Goal: Transaction & Acquisition: Purchase product/service

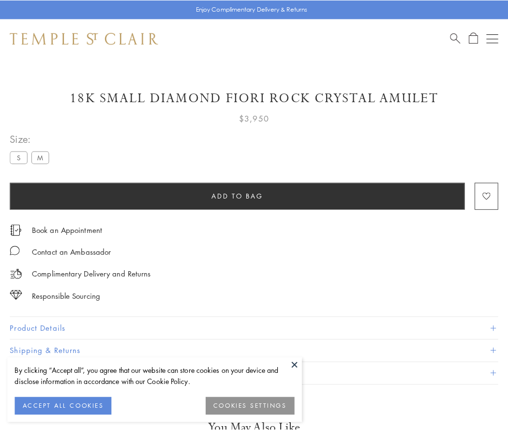
scroll to position [33, 0]
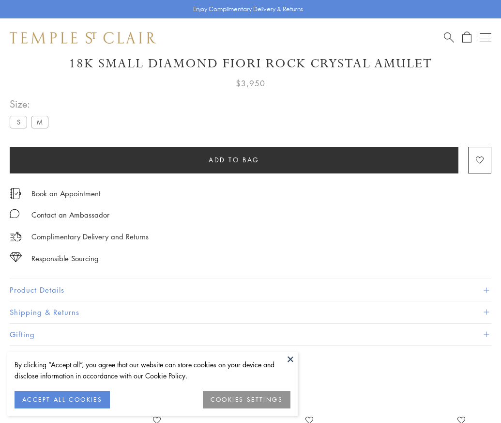
click at [234, 159] on span "Add to bag" at bounding box center [234, 159] width 51 height 11
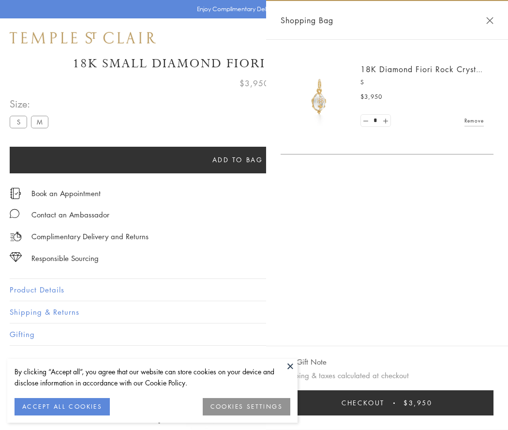
click at [385, 403] on span "Checkout" at bounding box center [363, 403] width 43 height 11
